Goal: Information Seeking & Learning: Learn about a topic

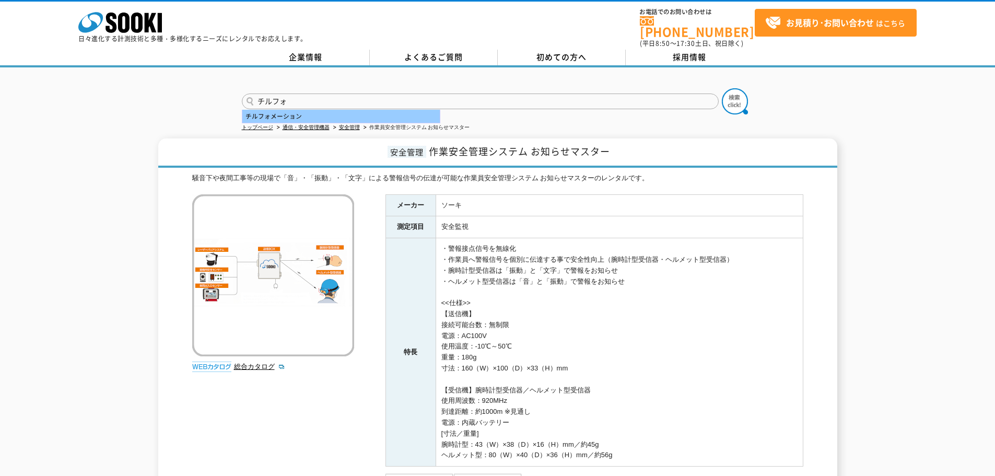
click at [319, 110] on div "チルフォメーション" at bounding box center [340, 116] width 197 height 13
type input "チルフォメーション"
click at [738, 92] on img at bounding box center [735, 101] width 26 height 26
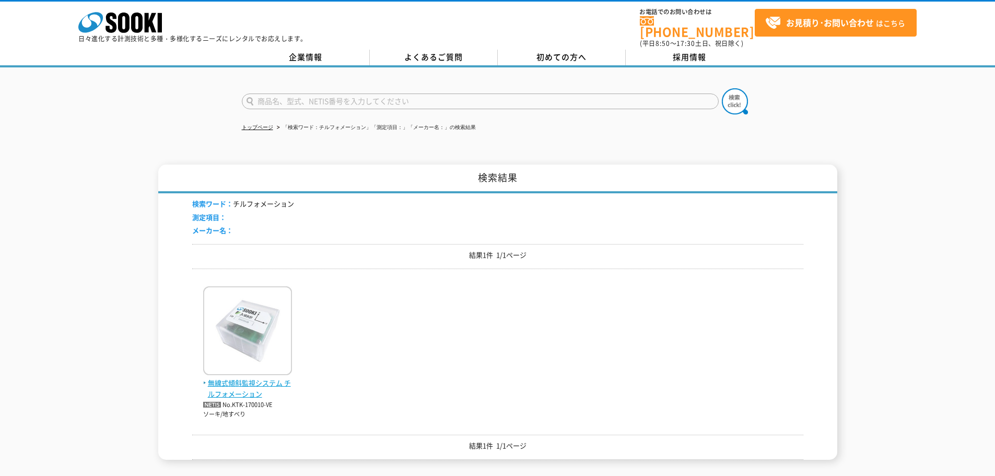
click at [230, 388] on span "無線式傾斜監視システム チルフォメーション" at bounding box center [247, 389] width 89 height 22
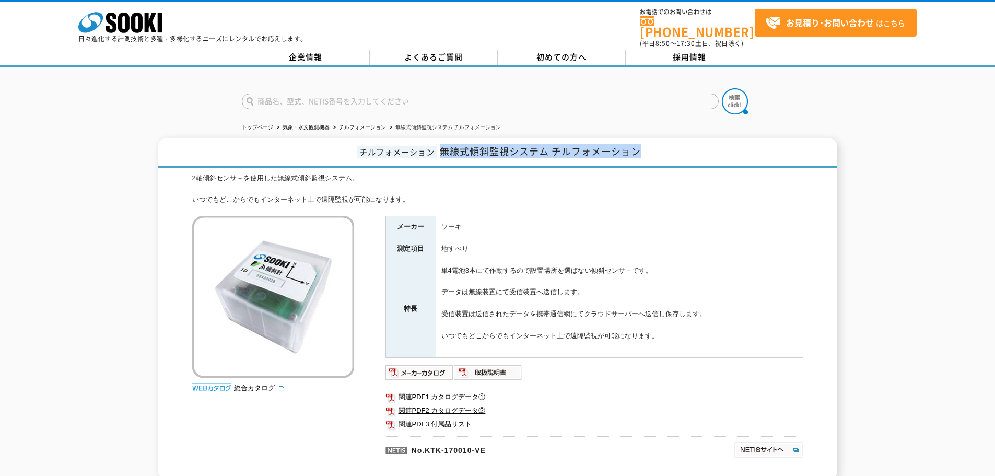
drag, startPoint x: 443, startPoint y: 144, endPoint x: 695, endPoint y: 141, distance: 251.3
click at [695, 141] on h1 "チルフォメーション 無線式傾斜監視システム チルフォメーション" at bounding box center [497, 152] width 679 height 29
copy span "無線式傾斜監視システム チルフォメーション"
